Goal: Information Seeking & Learning: Learn about a topic

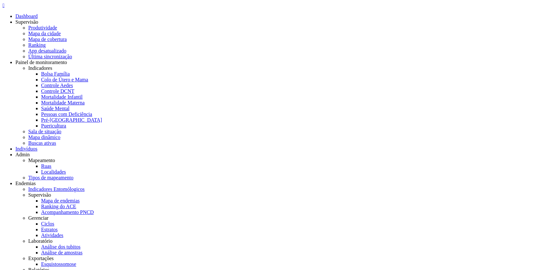
click at [81, 244] on link "Análise dos tubitos" at bounding box center [60, 246] width 39 height 5
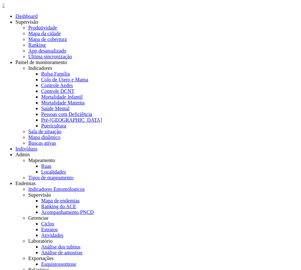
click at [4, 8] on icon "" at bounding box center [4, 5] width 2 height 5
click at [82, 250] on link "Análise de amostras" at bounding box center [61, 252] width 41 height 5
type input "**********"
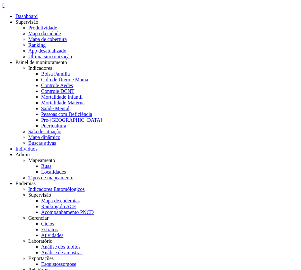
click at [12, 15] on div " Dashboard Supervisão Produtividade Mapa da cidade Mapa de cobertura Ranking A…" at bounding box center [150, 235] width 295 height 464
click at [4, 8] on icon "" at bounding box center [4, 5] width 2 height 5
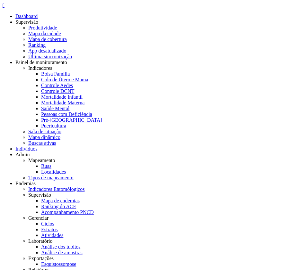
click at [81, 244] on link "Análise dos tubitos" at bounding box center [60, 246] width 39 height 5
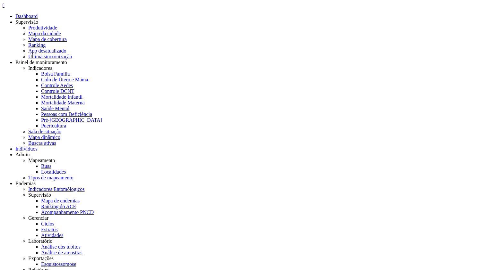
drag, startPoint x: 200, startPoint y: 44, endPoint x: 317, endPoint y: 40, distance: 117.8
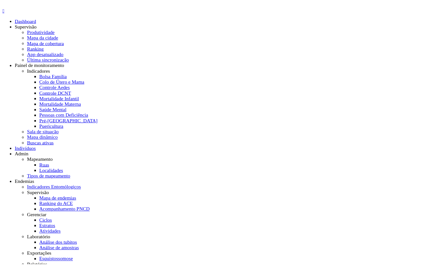
scroll to position [43, 0]
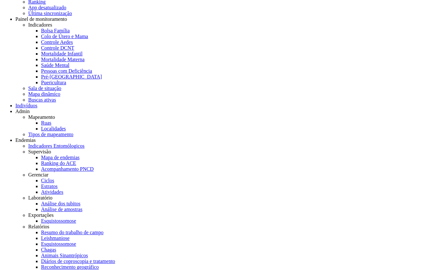
drag, startPoint x: 170, startPoint y: 91, endPoint x: 206, endPoint y: 91, distance: 36.2
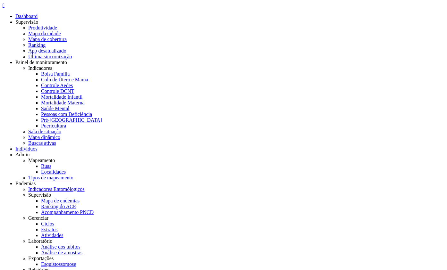
click at [4, 7] on icon "" at bounding box center [4, 5] width 2 height 5
click at [31, 19] on link "Dashboard" at bounding box center [26, 15] width 22 height 5
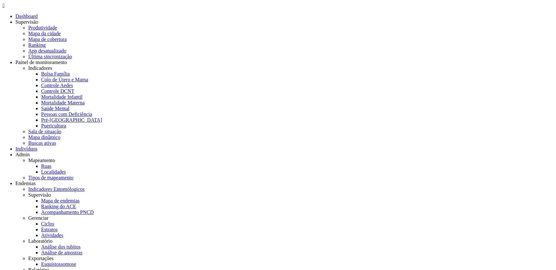
click at [12, 8] on div "" at bounding box center [278, 6] width 550 height 6
click at [69, 106] on link "Saúde Mental" at bounding box center [55, 108] width 28 height 5
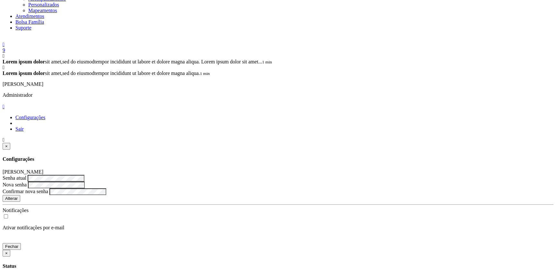
scroll to position [326, 0]
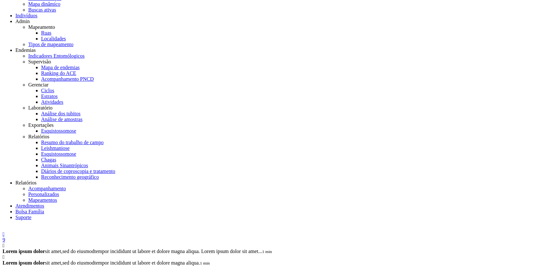
scroll to position [0, 0]
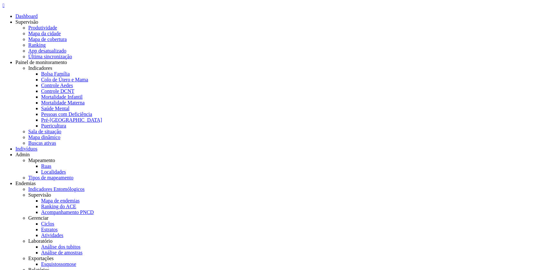
click at [4, 8] on icon "" at bounding box center [4, 5] width 2 height 5
click at [70, 71] on link "Bolsa Família" at bounding box center [55, 73] width 29 height 5
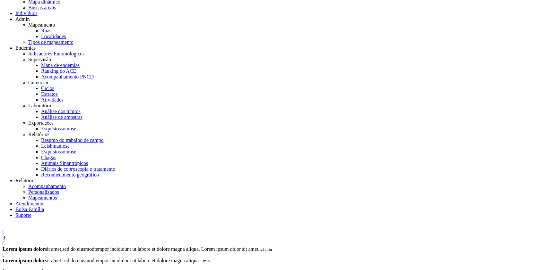
scroll to position [142, 0]
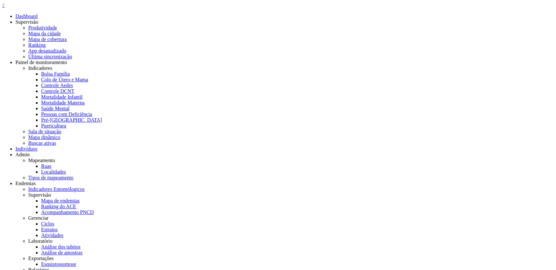
click at [4, 8] on icon "" at bounding box center [4, 5] width 2 height 5
drag, startPoint x: 180, startPoint y: 25, endPoint x: 169, endPoint y: 45, distance: 22.0
click at [81, 244] on link "Análise dos tubitos" at bounding box center [60, 246] width 39 height 5
click at [4, 8] on icon "" at bounding box center [4, 5] width 2 height 5
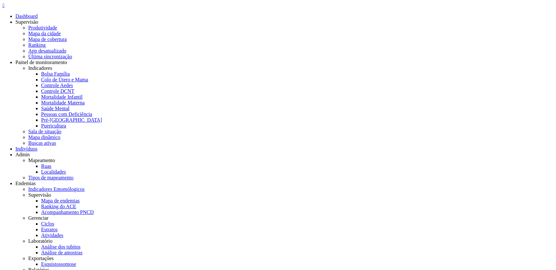
type input "**********"
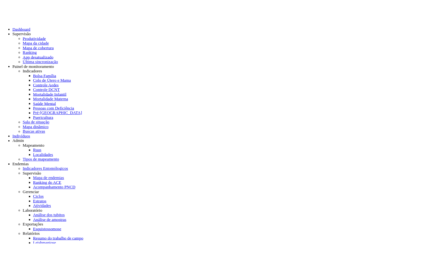
scroll to position [19, 0]
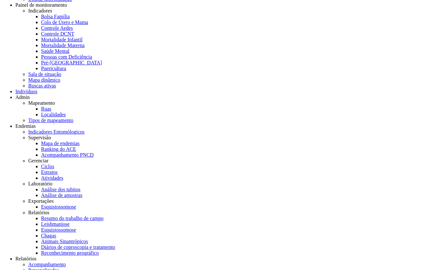
scroll to position [0, 0]
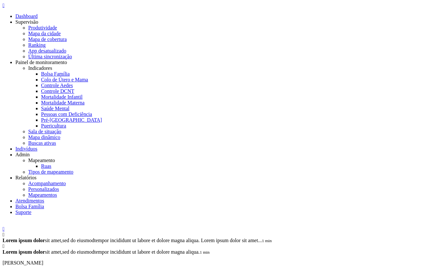
click at [4, 8] on icon "" at bounding box center [4, 5] width 2 height 5
click at [102, 117] on link "Pré-[GEOGRAPHIC_DATA]" at bounding box center [71, 119] width 61 height 5
drag, startPoint x: 323, startPoint y: 133, endPoint x: 325, endPoint y: 128, distance: 5.2
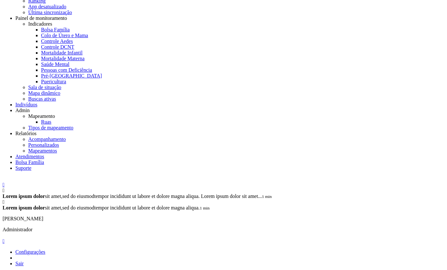
scroll to position [157, 0]
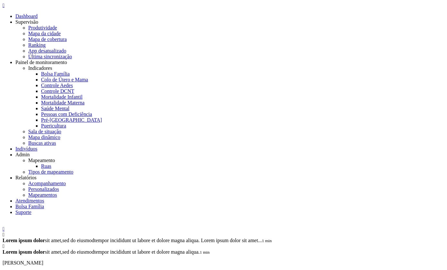
click at [4, 7] on icon "" at bounding box center [4, 5] width 2 height 5
click at [102, 117] on link "Pré-[GEOGRAPHIC_DATA]" at bounding box center [71, 119] width 61 height 5
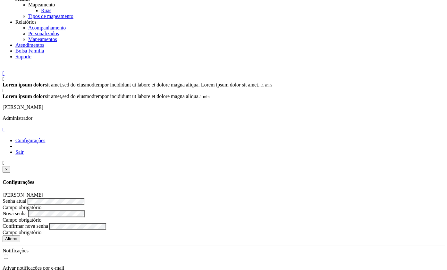
scroll to position [157, 0]
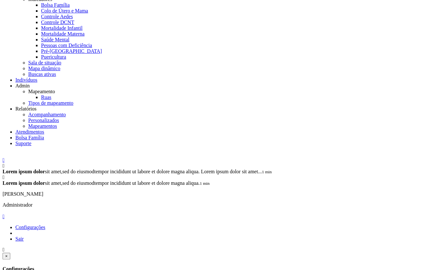
scroll to position [0, 0]
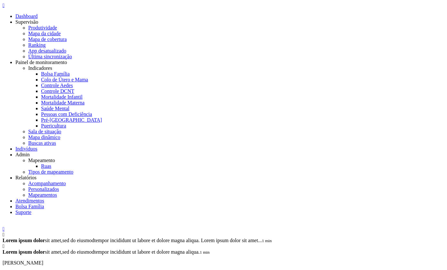
click at [4, 8] on icon "" at bounding box center [4, 5] width 2 height 5
click at [57, 192] on link "Mapeamentos" at bounding box center [42, 194] width 29 height 5
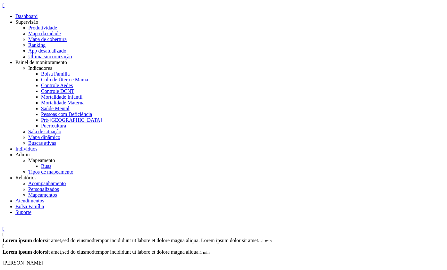
type input "**********"
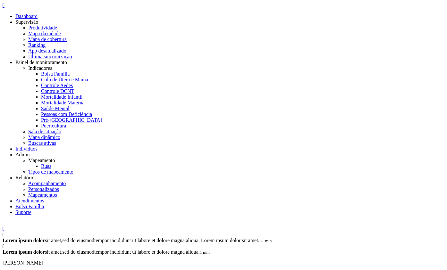
drag, startPoint x: 100, startPoint y: 109, endPoint x: 88, endPoint y: 119, distance: 16.2
drag, startPoint x: 124, startPoint y: 104, endPoint x: 108, endPoint y: 111, distance: 18.4
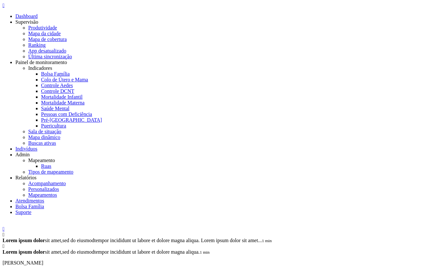
drag, startPoint x: 57, startPoint y: 137, endPoint x: 67, endPoint y: 133, distance: 10.6
click at [4, 8] on icon "" at bounding box center [4, 5] width 2 height 5
click at [66, 181] on link "Acompanhamento" at bounding box center [47, 183] width 38 height 5
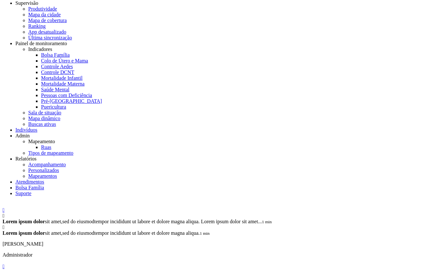
scroll to position [19, 0]
drag, startPoint x: 132, startPoint y: 65, endPoint x: 124, endPoint y: 68, distance: 8.1
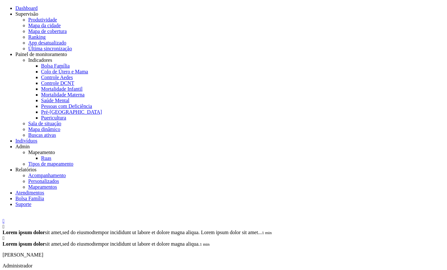
scroll to position [0, 0]
